Goal: Find specific page/section

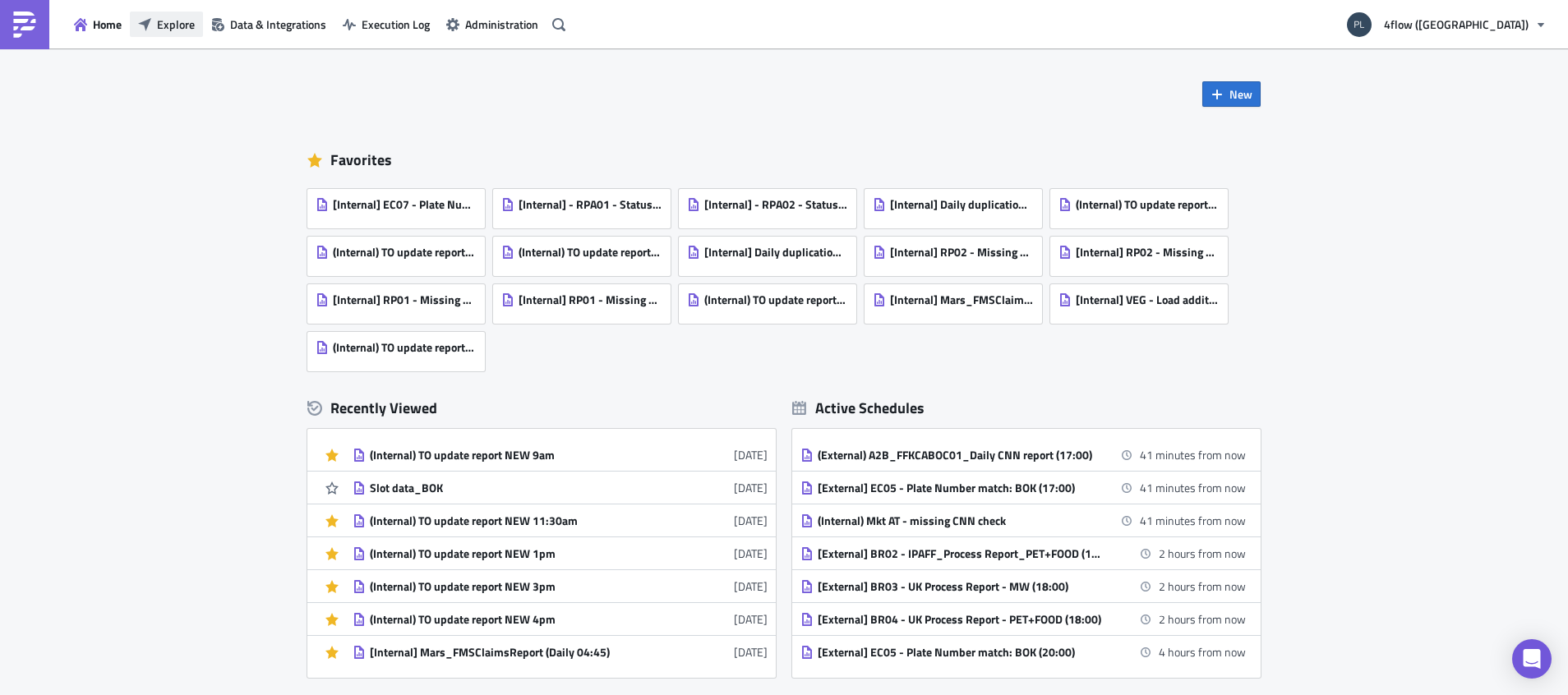
click at [181, 36] on button "Explore" at bounding box center [166, 24] width 73 height 25
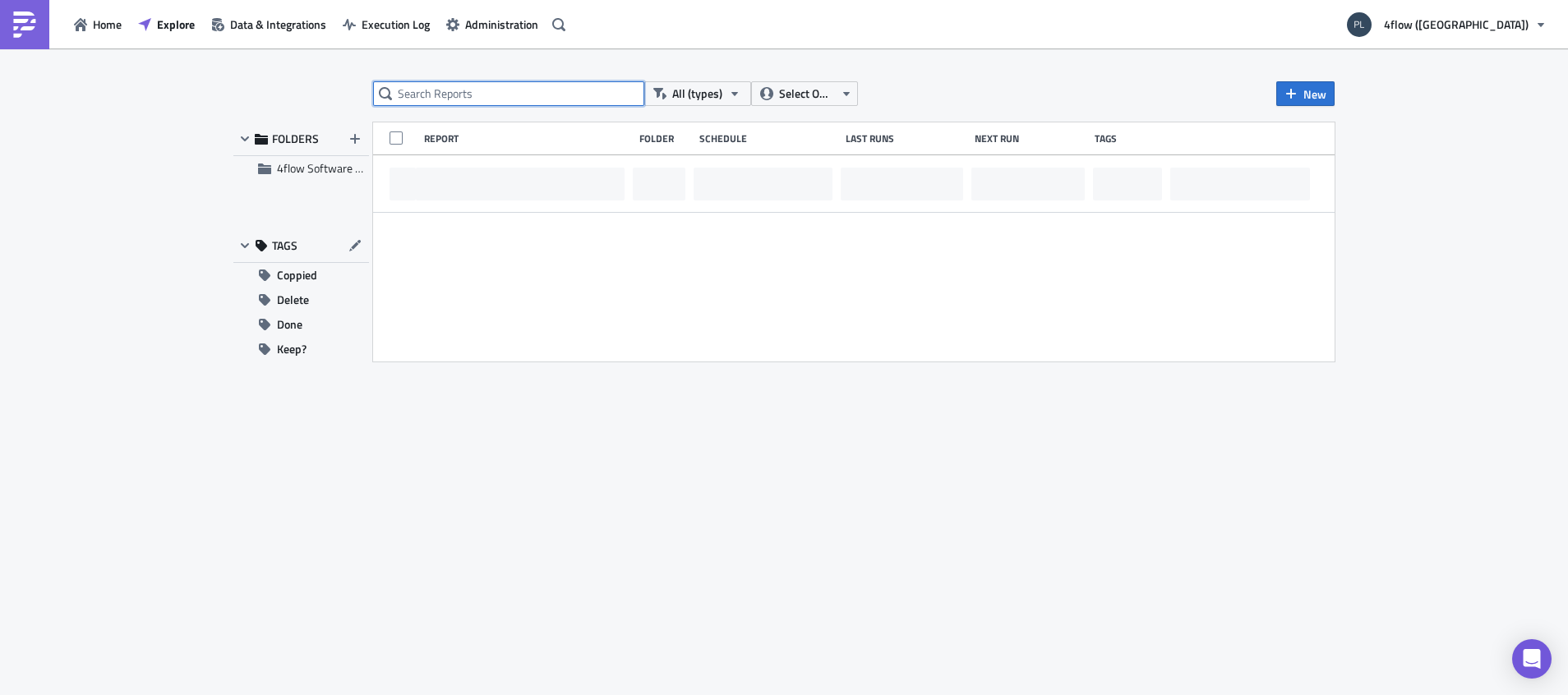
click at [451, 91] on input "text" at bounding box center [509, 93] width 271 height 24
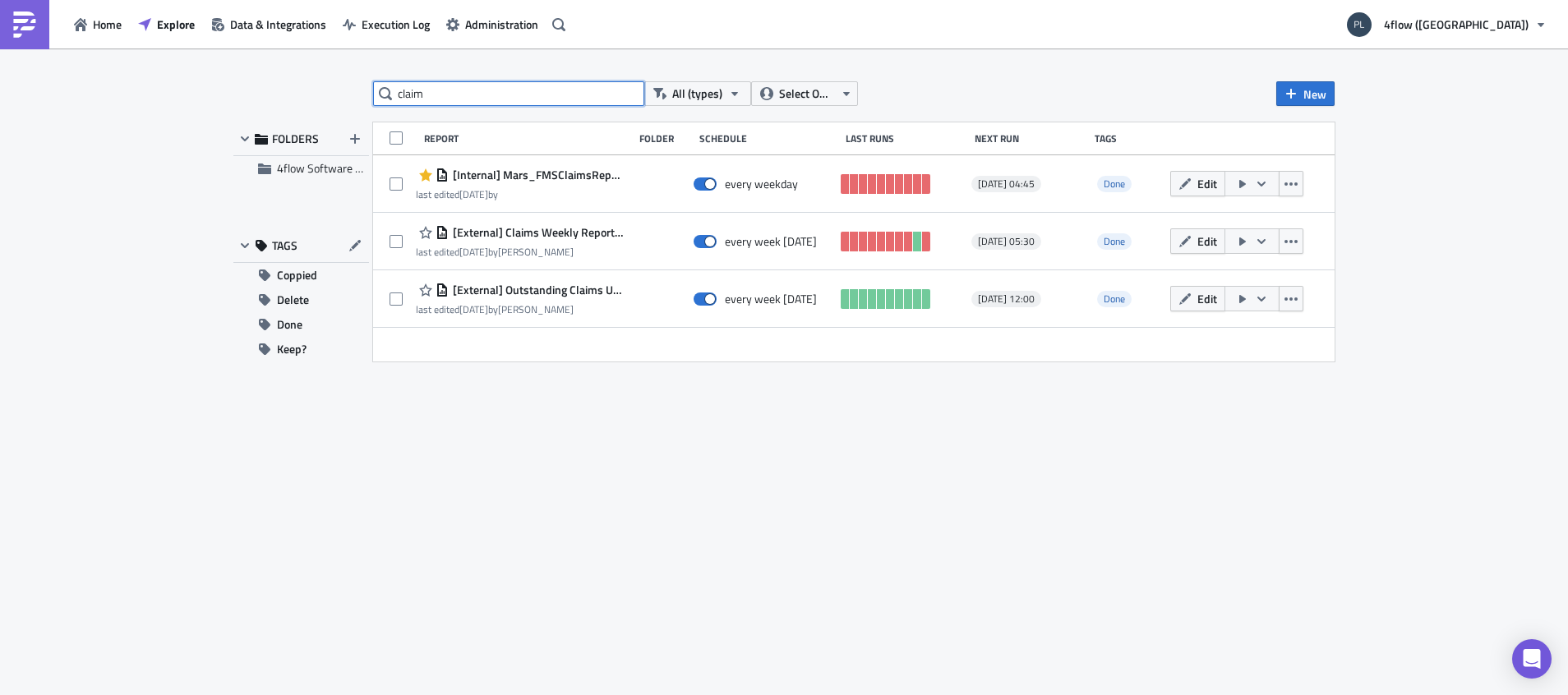
click at [579, 89] on input "claim" at bounding box center [509, 93] width 271 height 24
type input "c"
type input "p"
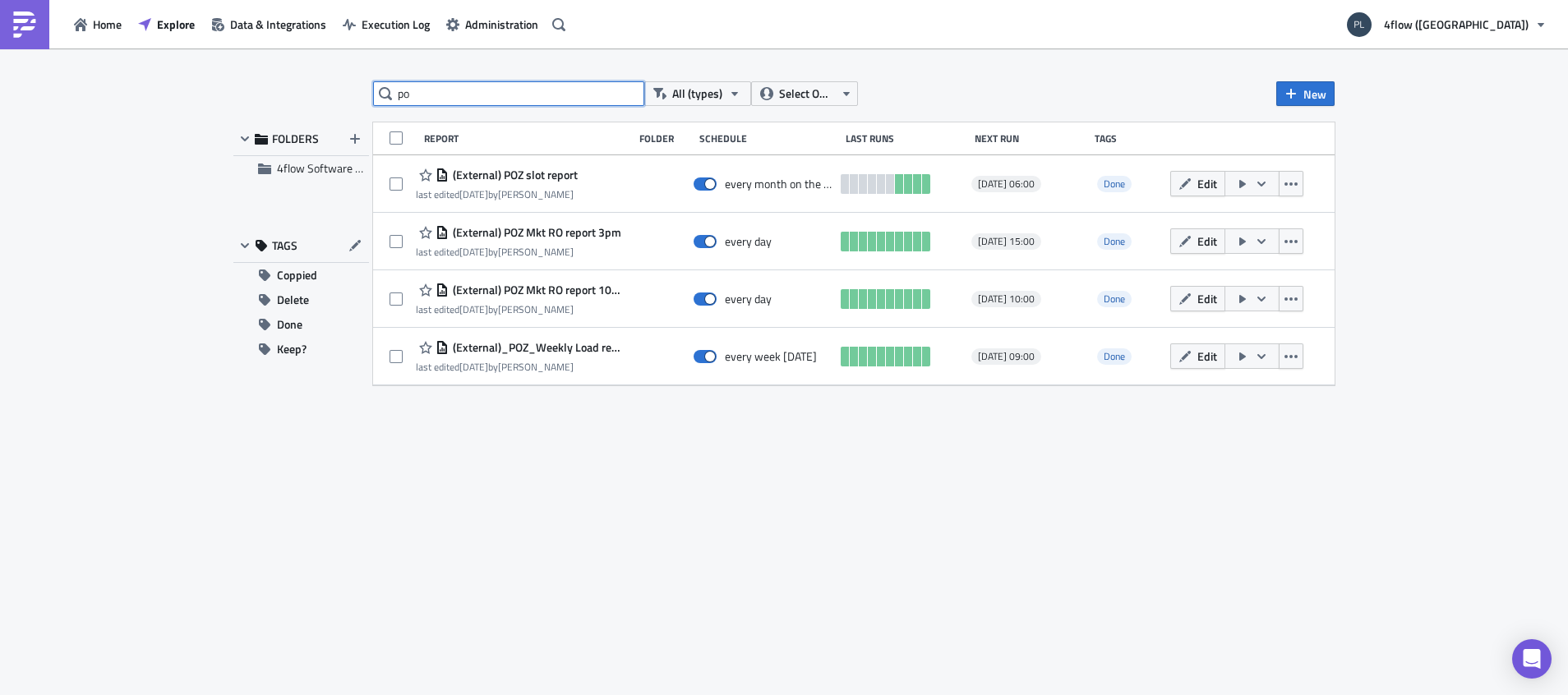
type input "p"
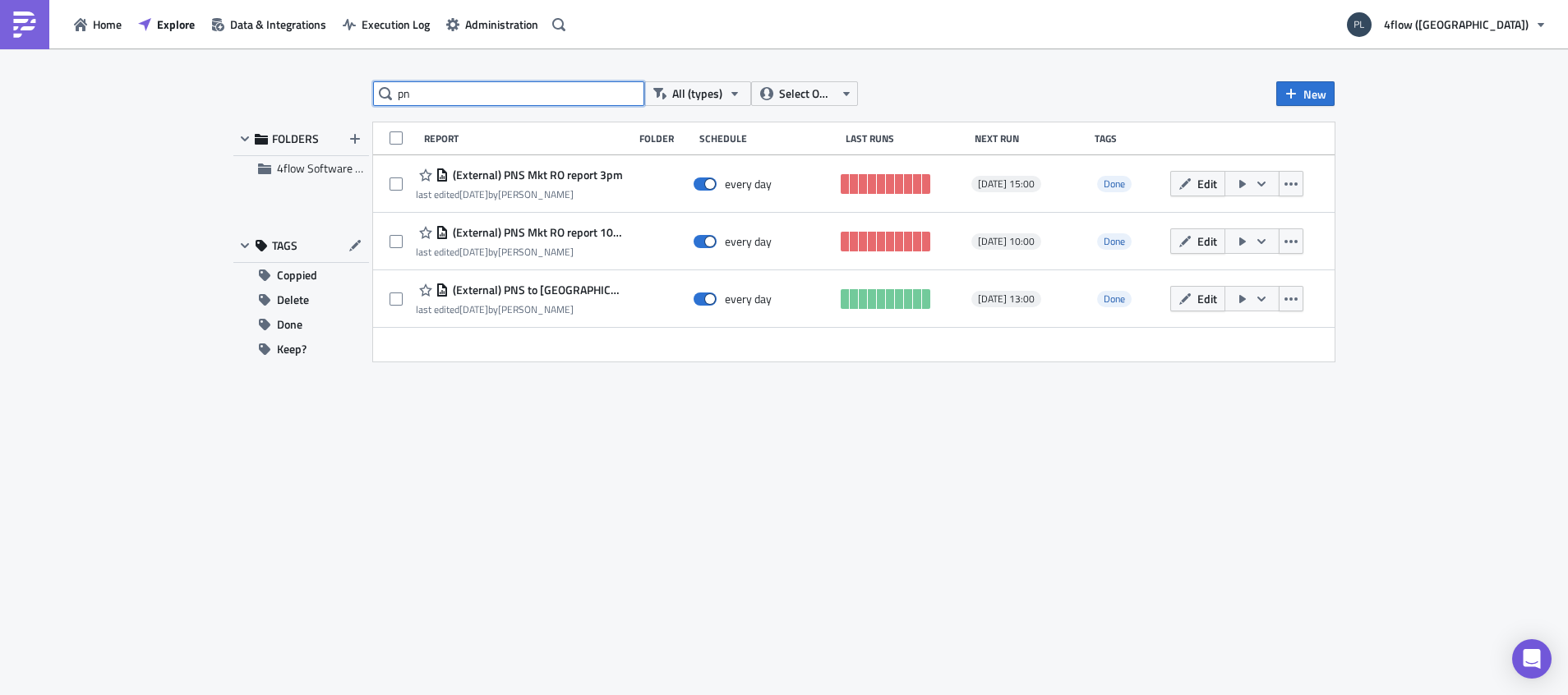
type input "p"
type input "claim"
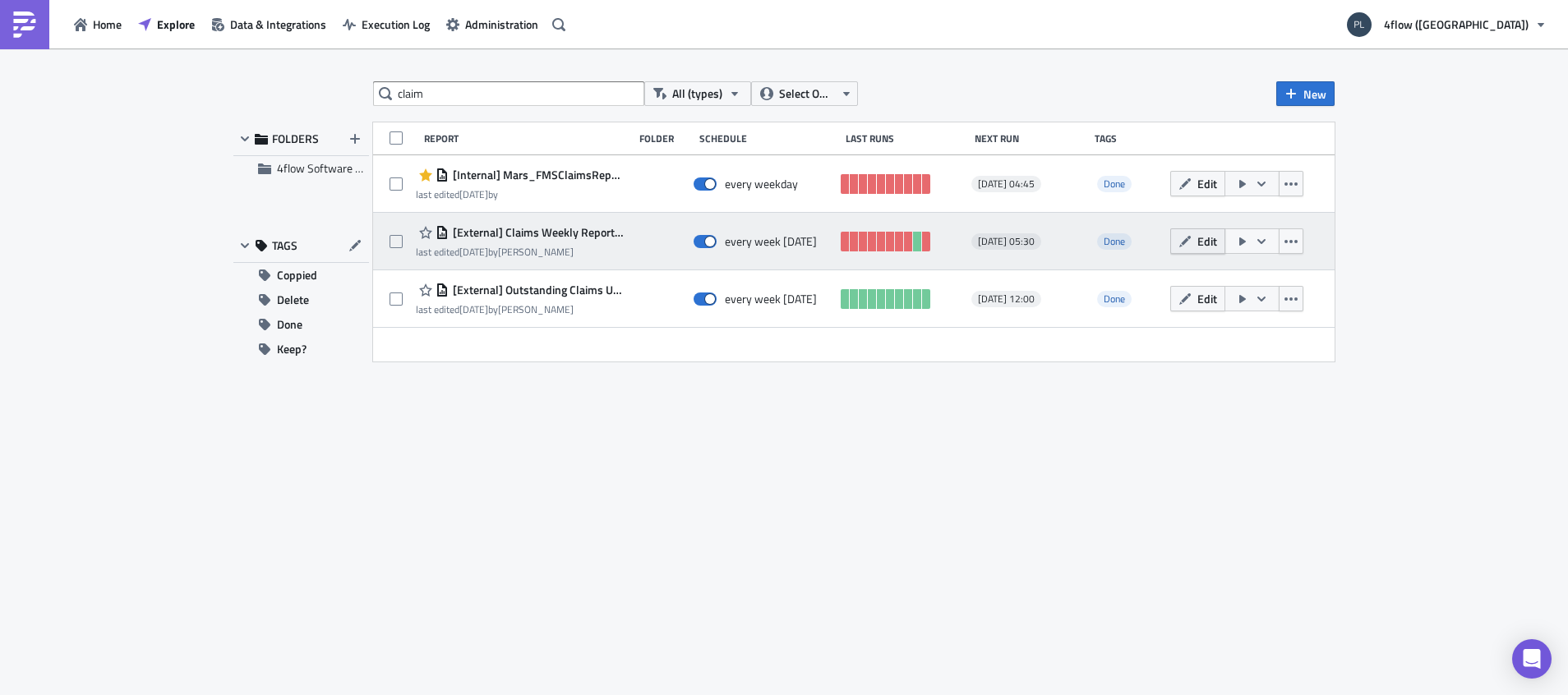
click at [1181, 241] on icon "button" at bounding box center [1185, 242] width 14 height 14
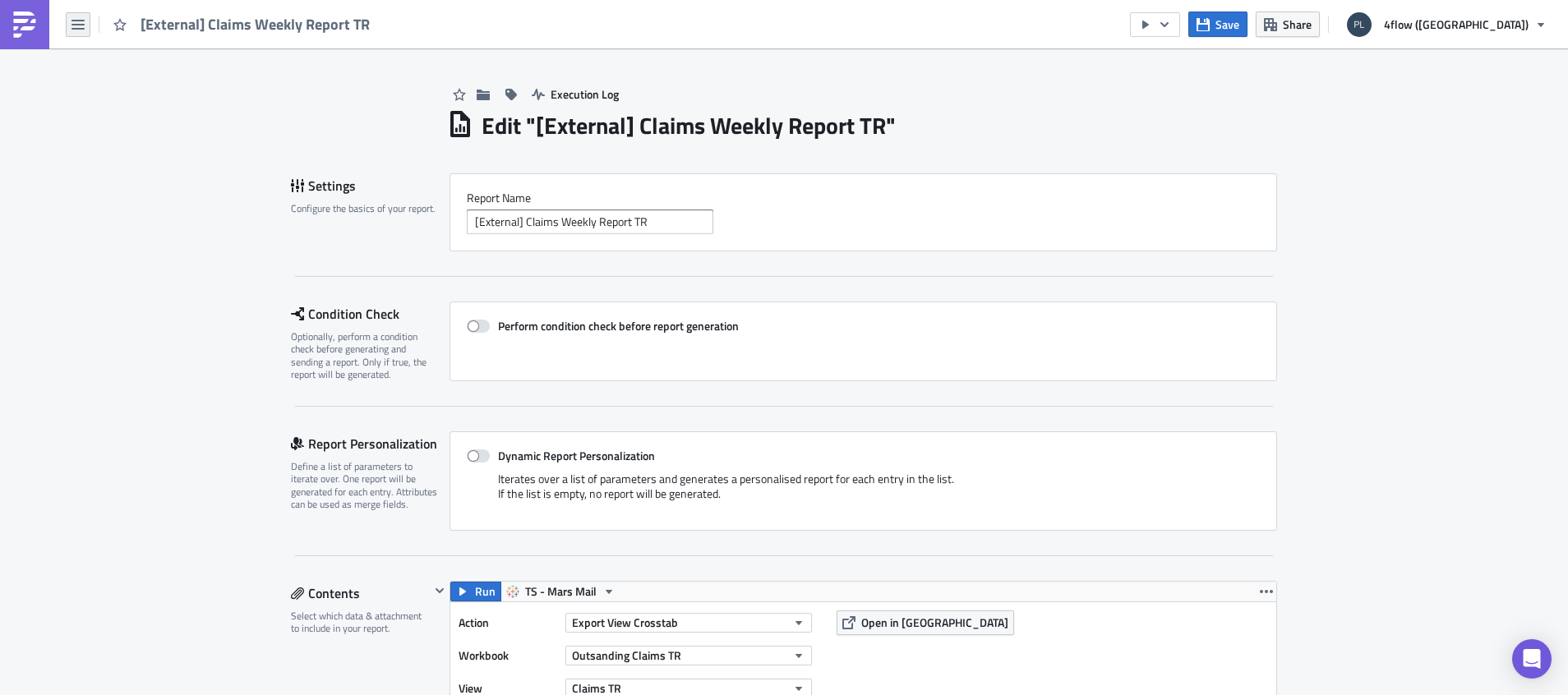
click at [87, 32] on button "button" at bounding box center [78, 24] width 24 height 24
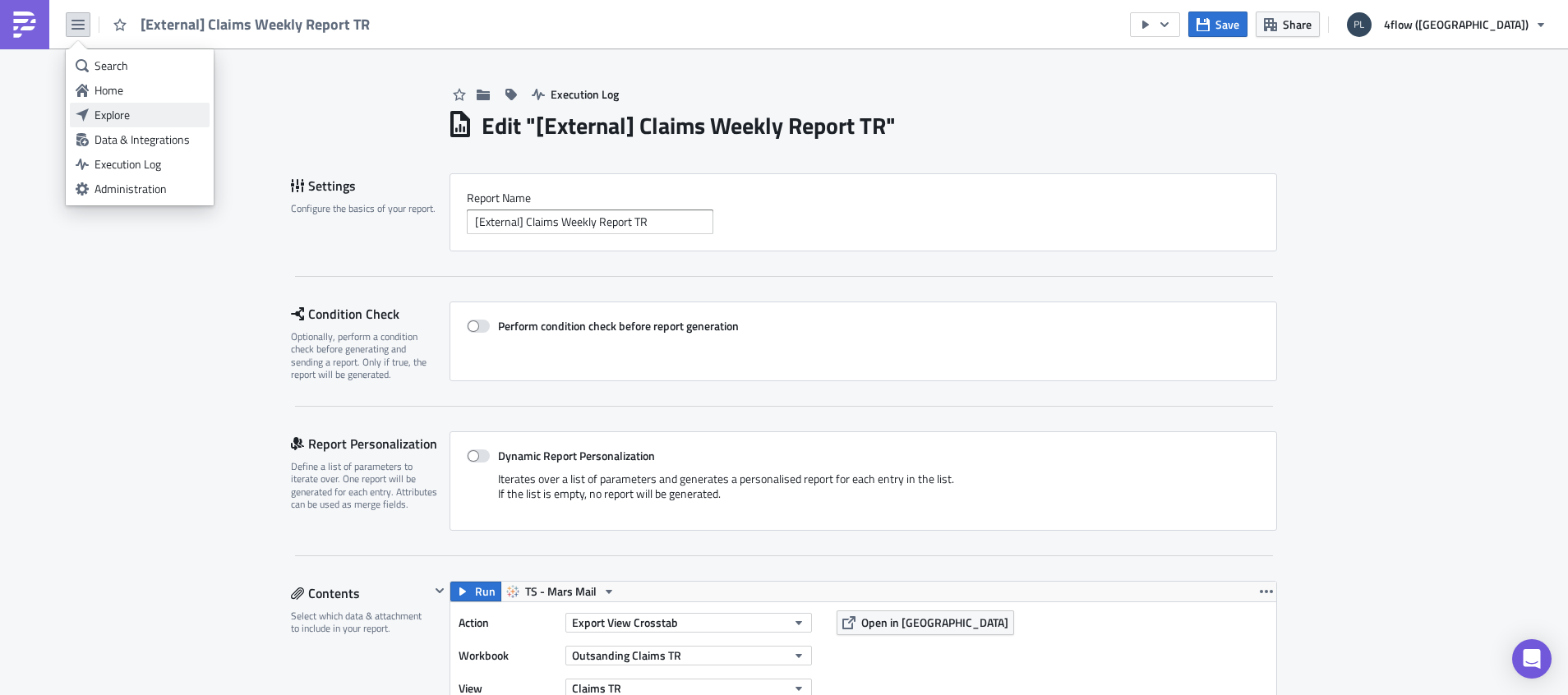
click at [113, 111] on div "Explore" at bounding box center [149, 114] width 110 height 16
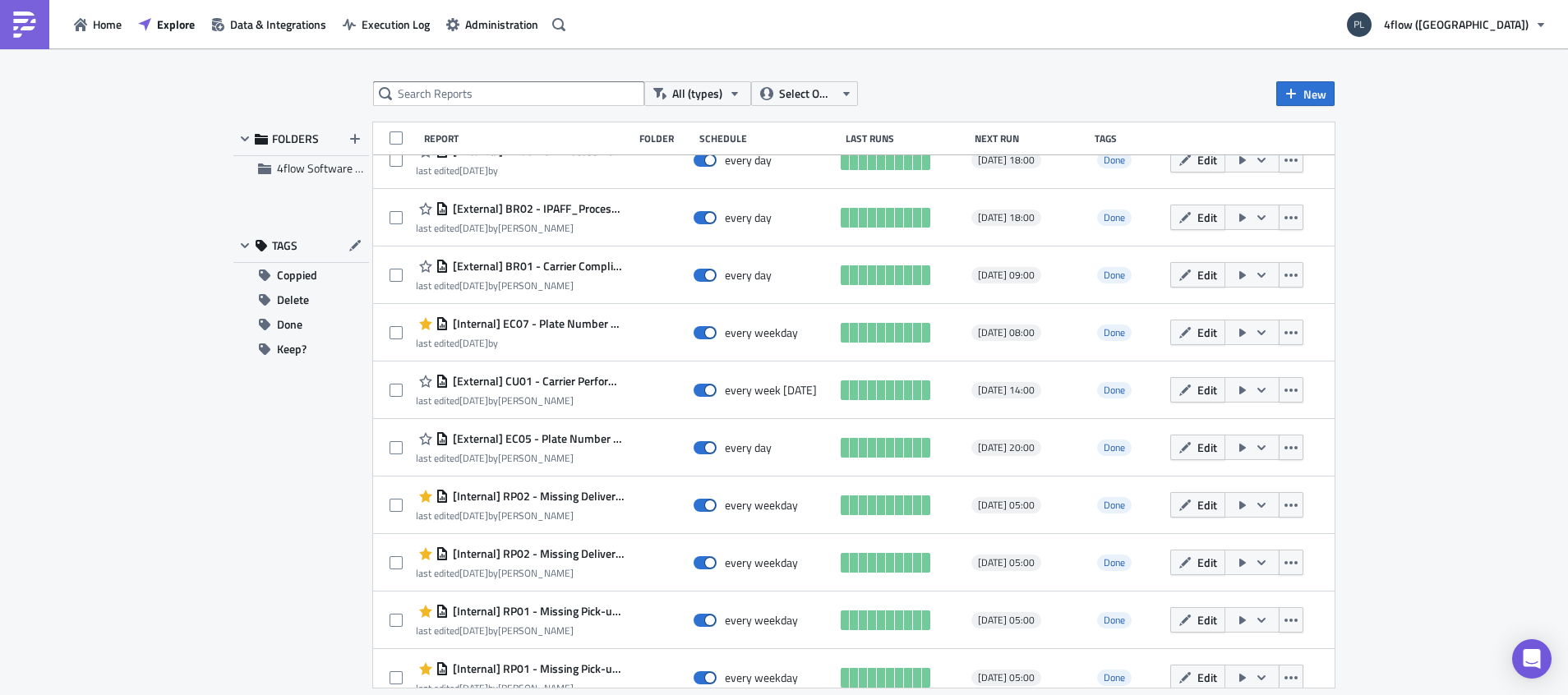
scroll to position [5713, 0]
